Goal: Find specific page/section: Find specific page/section

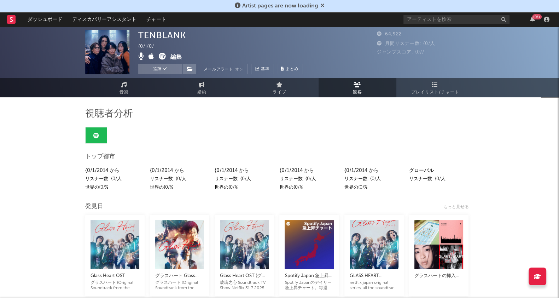
click at [437, 86] on icon at bounding box center [435, 85] width 6 height 6
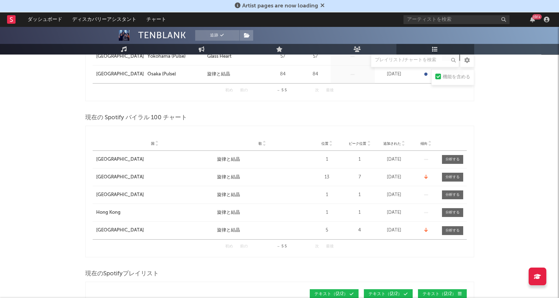
scroll to position [221, 0]
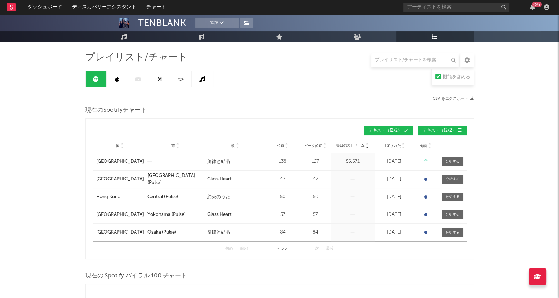
scroll to position [88, 0]
